Goal: Information Seeking & Learning: Learn about a topic

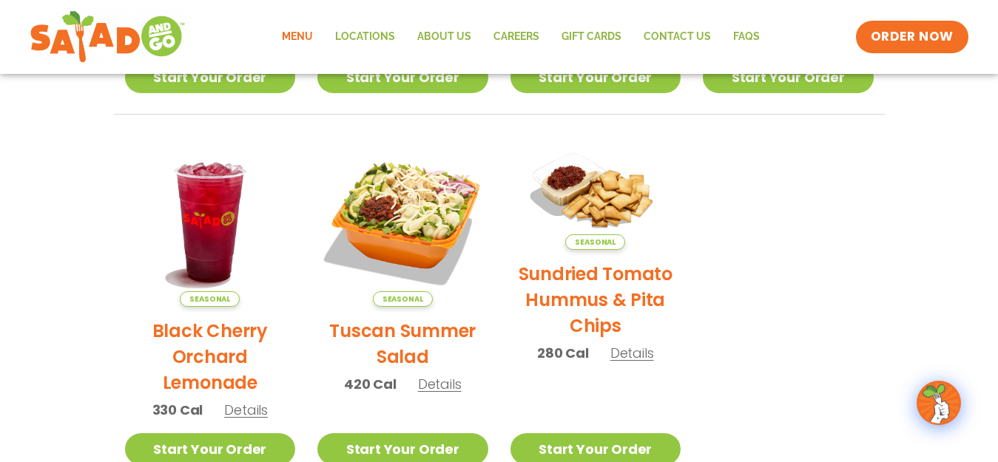
scroll to position [703, 0]
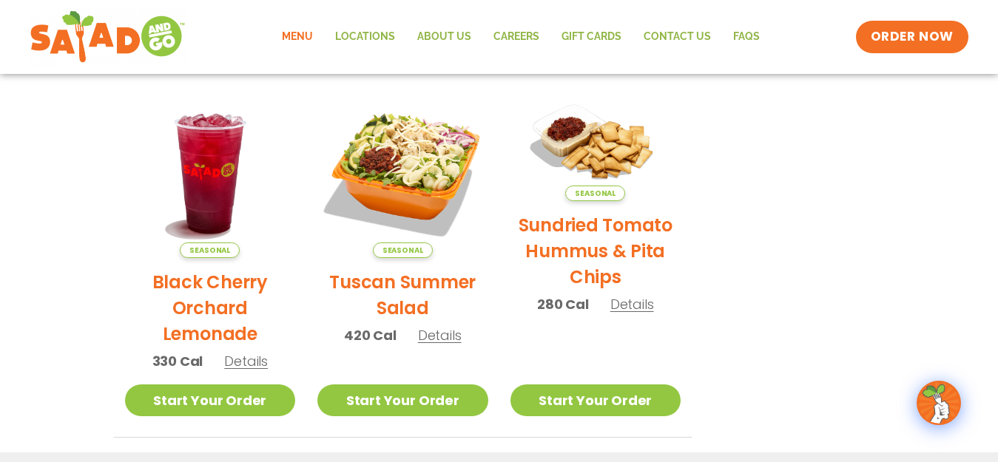
click at [410, 309] on h2 "Tuscan Summer Salad" at bounding box center [402, 295] width 171 height 52
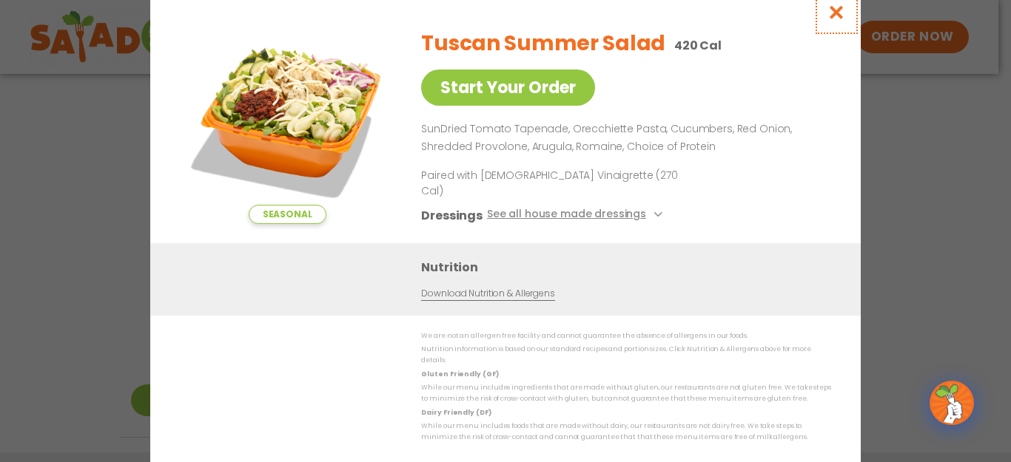
click at [834, 20] on icon "Close modal" at bounding box center [836, 12] width 18 height 16
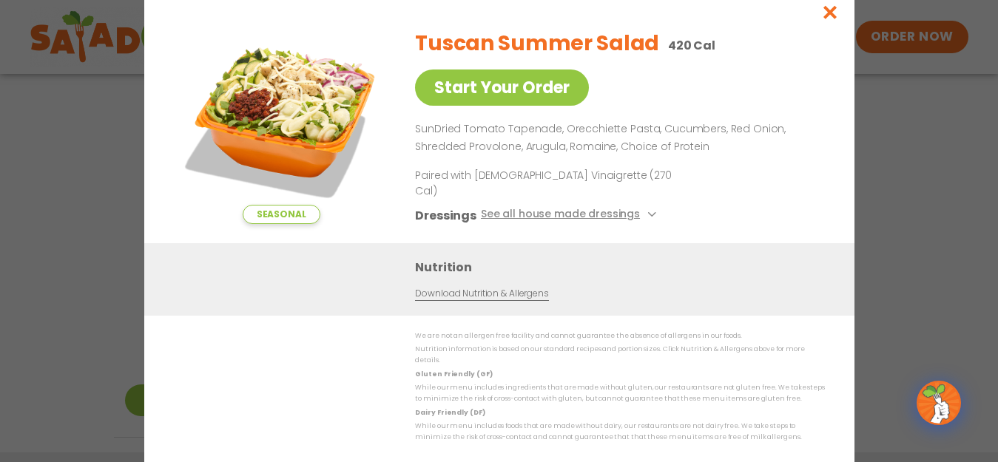
scroll to position [678, 0]
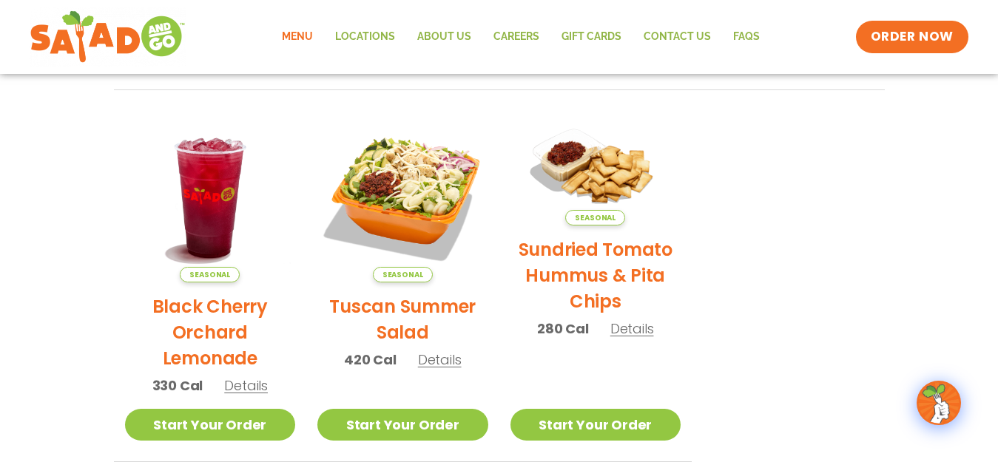
click at [293, 36] on link "Menu" at bounding box center [297, 37] width 53 height 34
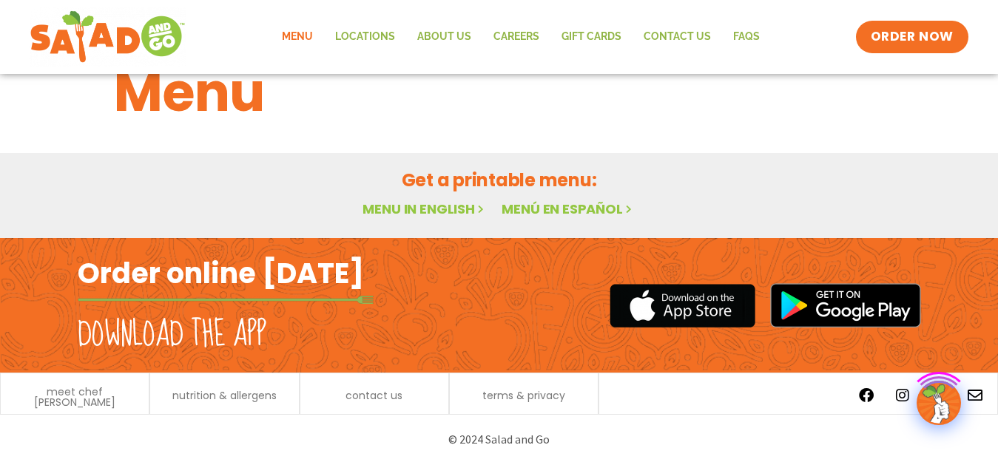
scroll to position [52, 0]
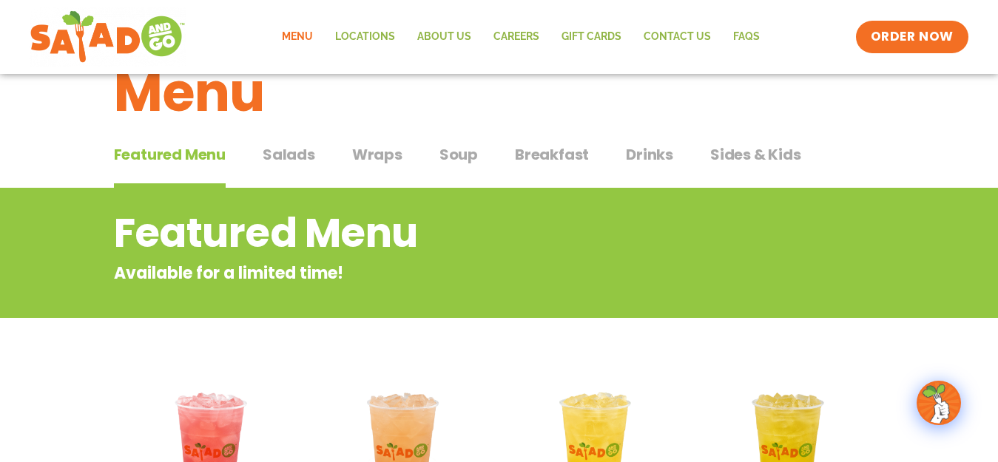
scroll to position [42, 0]
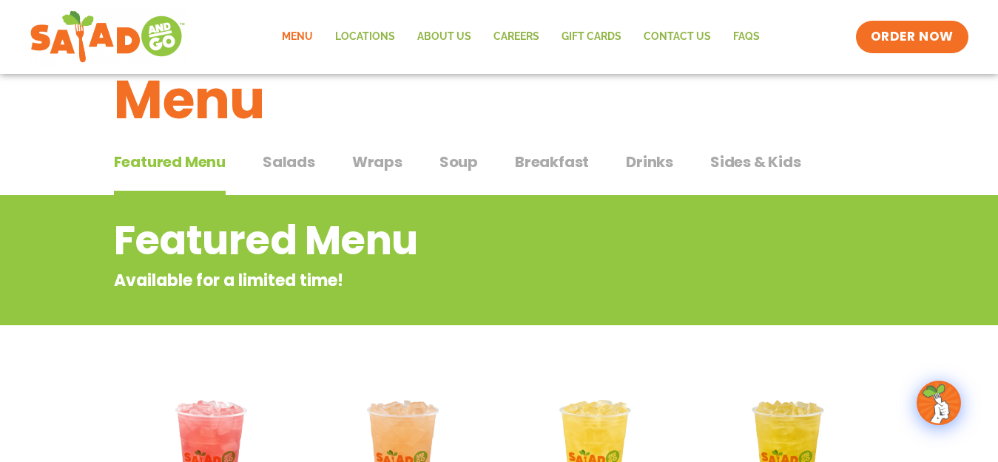
click at [290, 162] on span "Salads" at bounding box center [289, 162] width 53 height 22
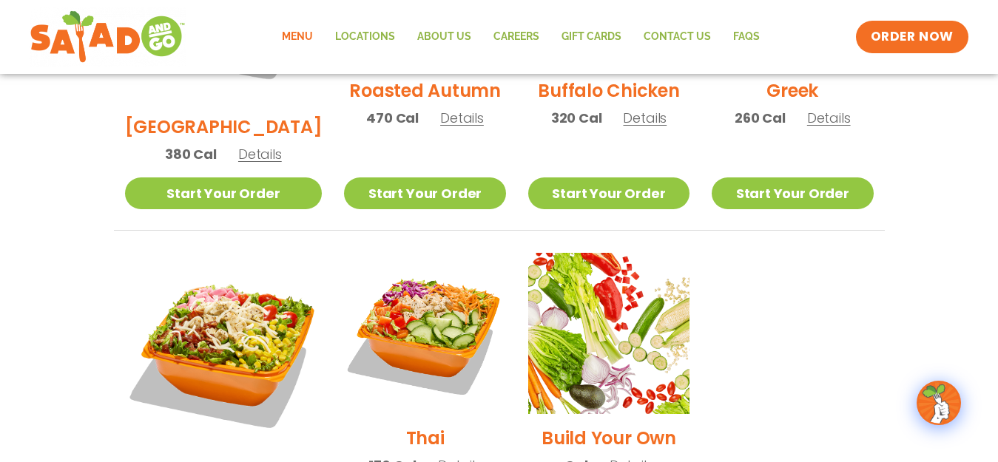
scroll to position [930, 0]
